Goal: Transaction & Acquisition: Purchase product/service

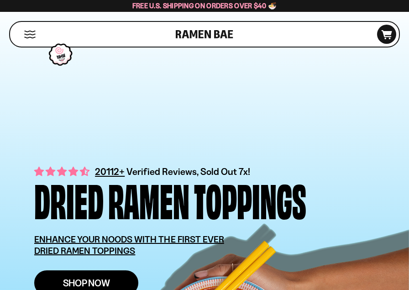
click at [108, 284] on span "Shop Now" at bounding box center [86, 283] width 47 height 10
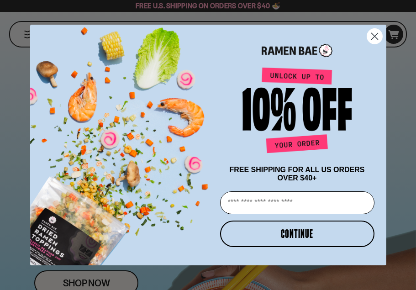
click at [371, 35] on circle "Close dialog" at bounding box center [374, 36] width 15 height 15
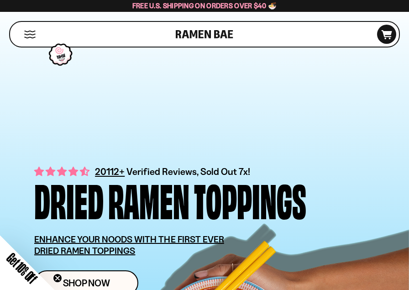
click at [29, 33] on button "Mobile Menu Trigger" at bounding box center [30, 35] width 12 height 8
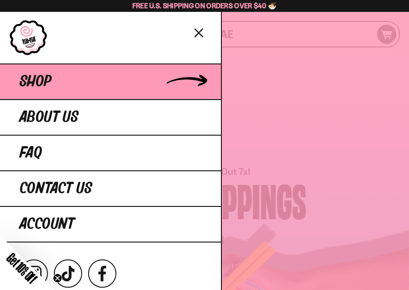
click at [58, 89] on link "Shop" at bounding box center [110, 82] width 221 height 36
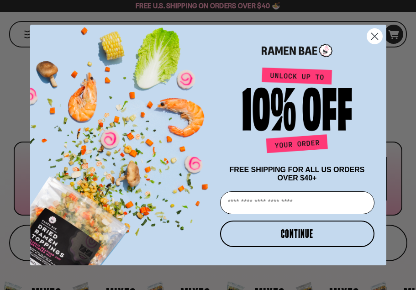
click at [381, 32] on circle "Close dialog" at bounding box center [374, 36] width 15 height 15
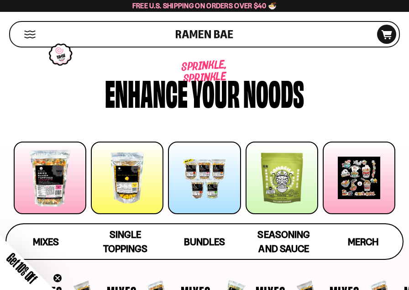
click at [60, 174] on div at bounding box center [50, 178] width 73 height 73
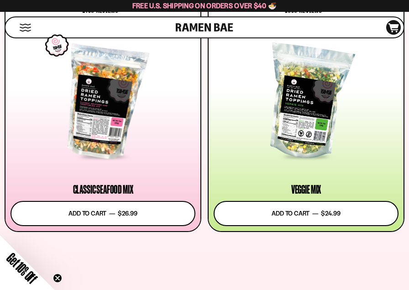
scroll to position [316, 0]
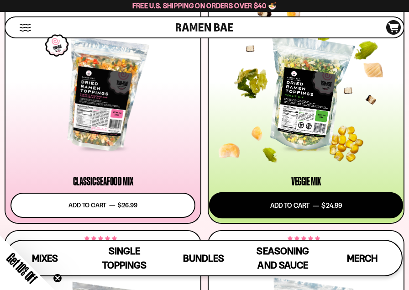
click at [248, 201] on button "Add to cart Add — Regular price $24.99 Regular price Sale price $24.99 Unit pri…" at bounding box center [306, 205] width 194 height 26
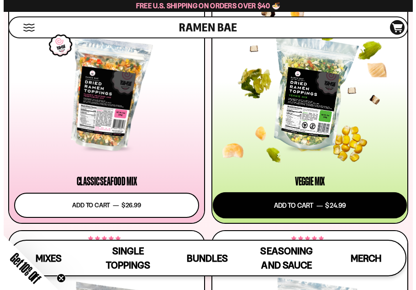
scroll to position [319, 0]
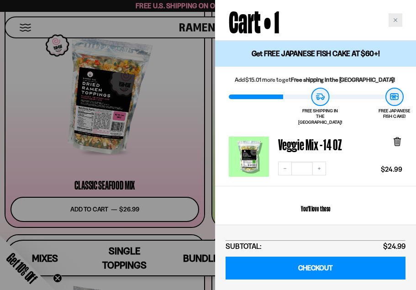
click at [393, 25] on div "Close cart" at bounding box center [396, 20] width 14 height 14
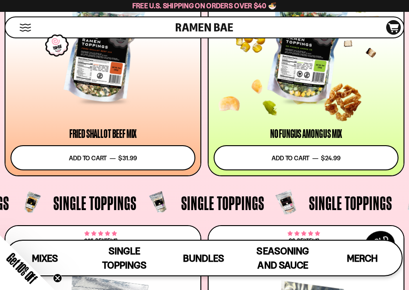
scroll to position [786, 0]
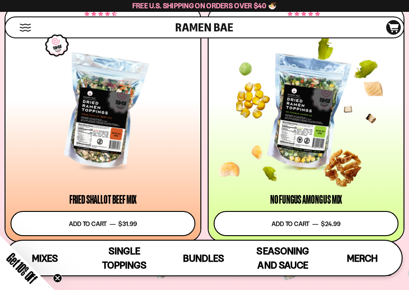
click at [344, 129] on div at bounding box center [306, 112] width 185 height 111
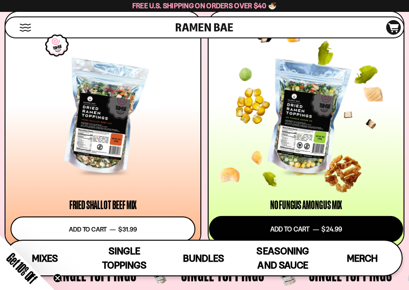
click at [280, 230] on button "Add to cart Add — Regular price $24.99 Regular price Sale price $24.99 Unit pri…" at bounding box center [306, 229] width 194 height 26
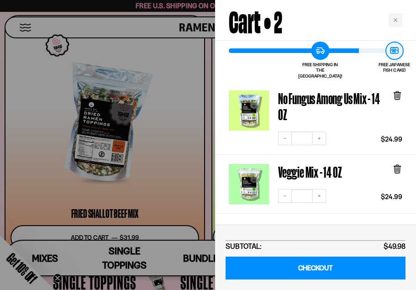
scroll to position [57, 0]
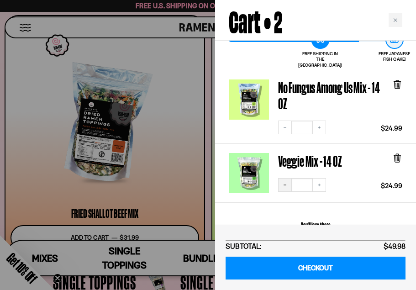
click at [284, 182] on icon "Decrease quantity" at bounding box center [284, 184] width 5 height 5
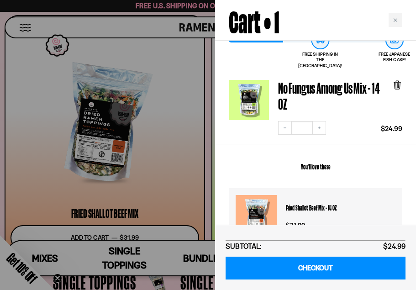
scroll to position [57, 0]
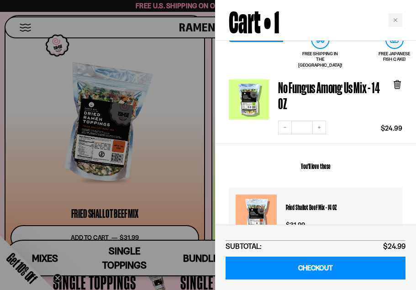
click at [194, 137] on div at bounding box center [208, 145] width 416 height 290
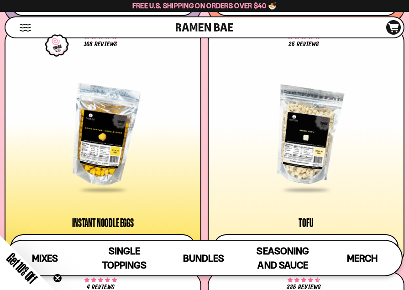
scroll to position [1630, 0]
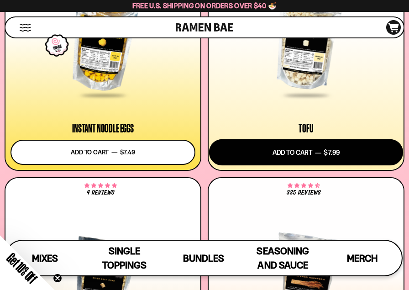
click at [276, 160] on button "Add to cart Add — Regular price $7.99 Regular price Sale price $7.99 Unit price…" at bounding box center [306, 152] width 194 height 26
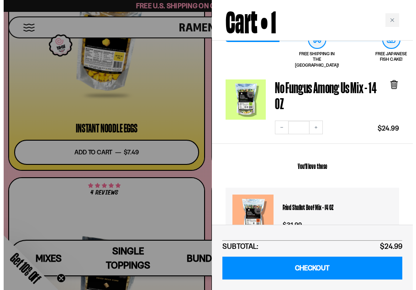
scroll to position [1652, 0]
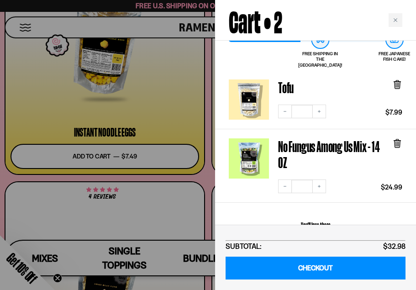
click at [205, 174] on div at bounding box center [208, 145] width 416 height 290
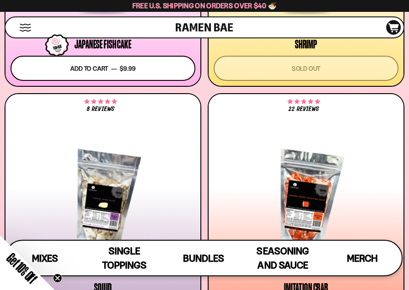
scroll to position [1165, 0]
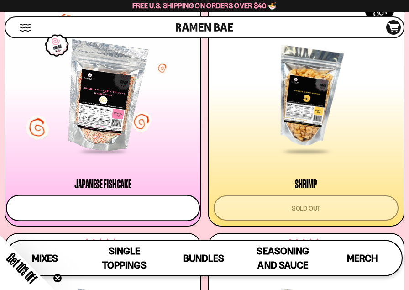
click at [130, 204] on button "Add to cart Add — Regular price $9.99 Regular price Sale price $9.99 Unit price…" at bounding box center [103, 208] width 194 height 26
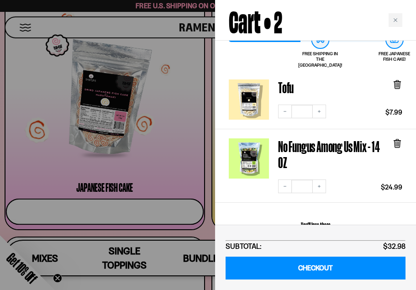
scroll to position [57, 0]
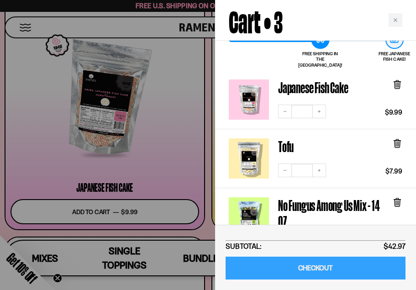
click at [303, 269] on link "CHECKOUT" at bounding box center [316, 268] width 180 height 23
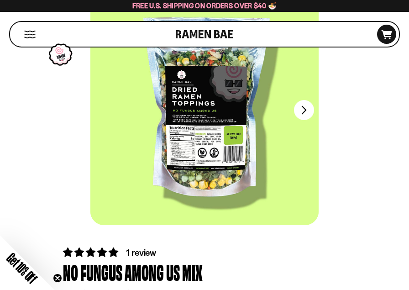
scroll to position [39, 0]
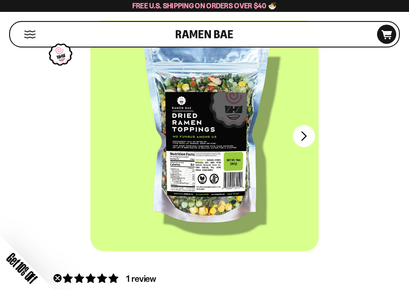
click at [307, 135] on button "FADCB6FD-DFAB-4417-9F21-029242090B77" at bounding box center [304, 136] width 22 height 22
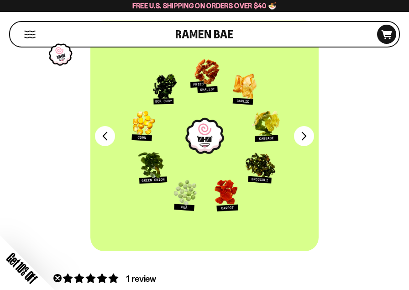
click at [73, 96] on div "FADCB6FD-DFAB-4417-9F21-029242090B77 FADCB6FD-DFAB-4417-9F21-029242090B77" at bounding box center [204, 143] width 401 height 244
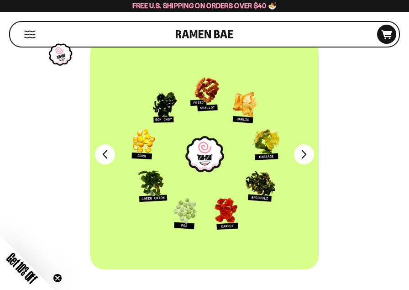
scroll to position [0, 0]
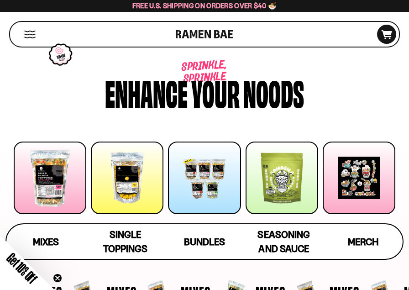
click at [291, 179] on div at bounding box center [282, 178] width 73 height 73
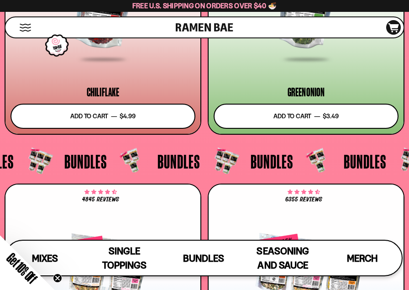
scroll to position [2737, 0]
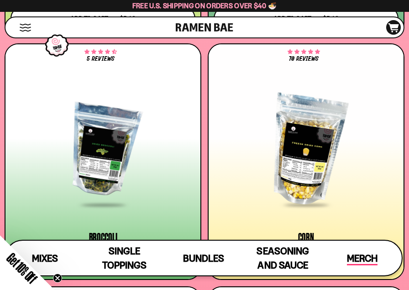
click at [372, 253] on span "Merch" at bounding box center [362, 259] width 31 height 13
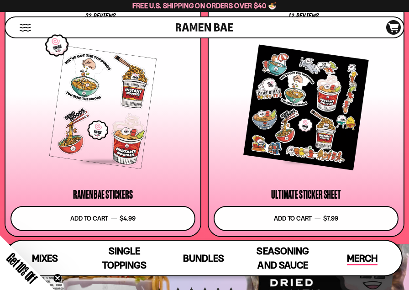
scroll to position [4953, 0]
